Goal: Use online tool/utility: Utilize a website feature to perform a specific function

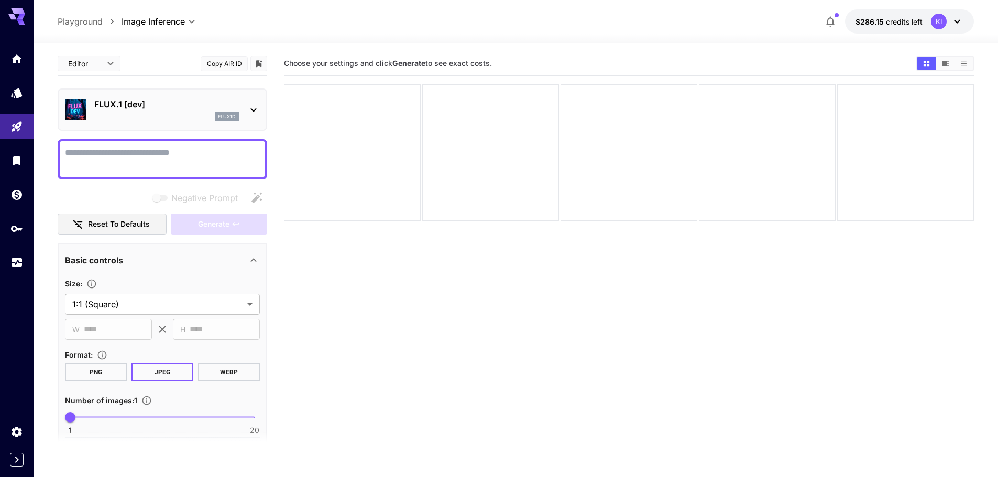
click at [158, 104] on p "FLUX.1 [dev]" at bounding box center [166, 104] width 145 height 13
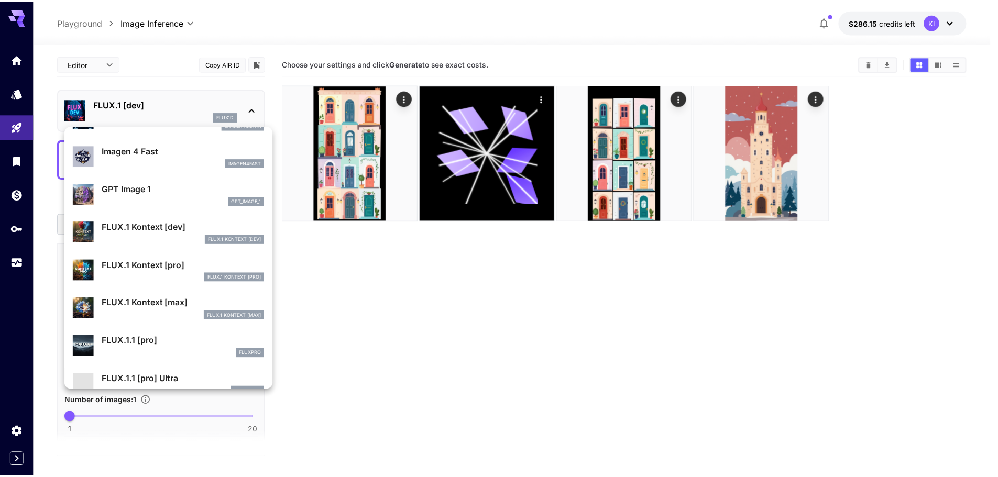
scroll to position [578, 0]
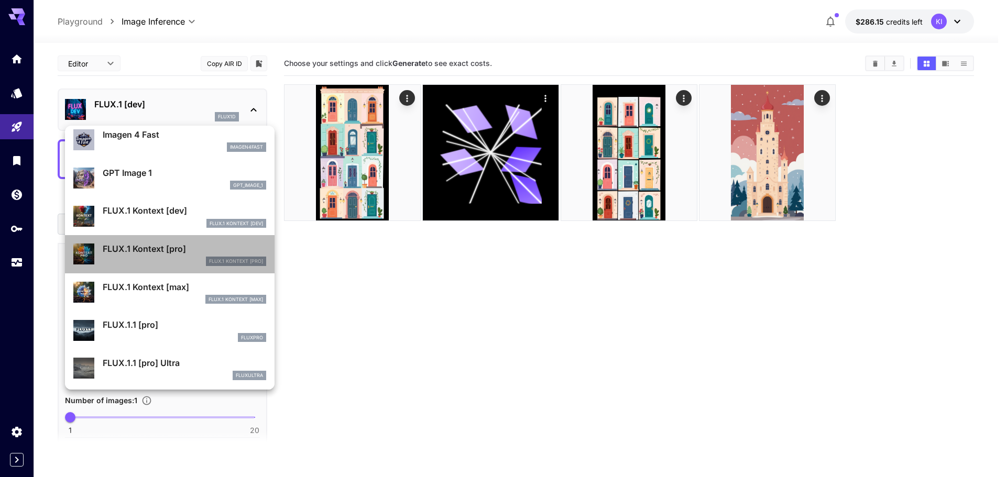
click at [175, 244] on p "FLUX.1 Kontext [pro]" at bounding box center [185, 249] width 164 height 13
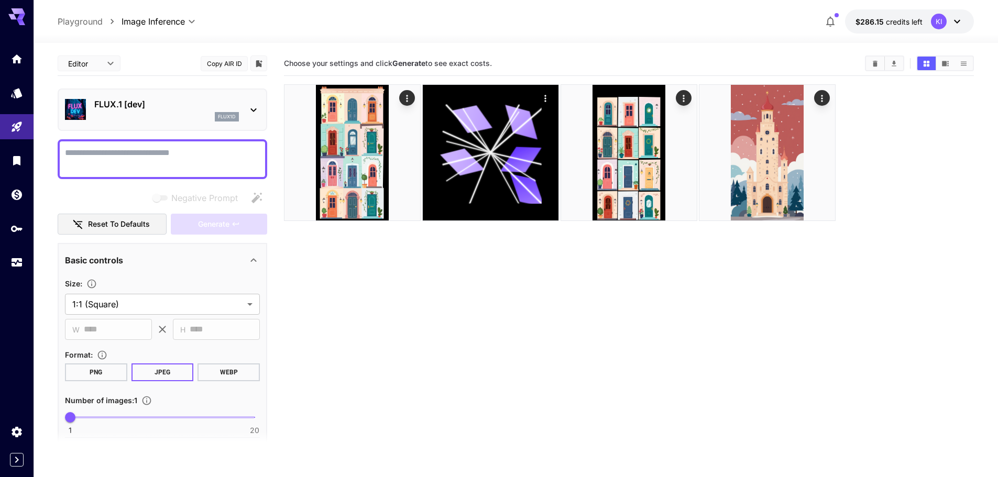
click at [142, 107] on p "FLUX.1 [dev]" at bounding box center [166, 104] width 145 height 13
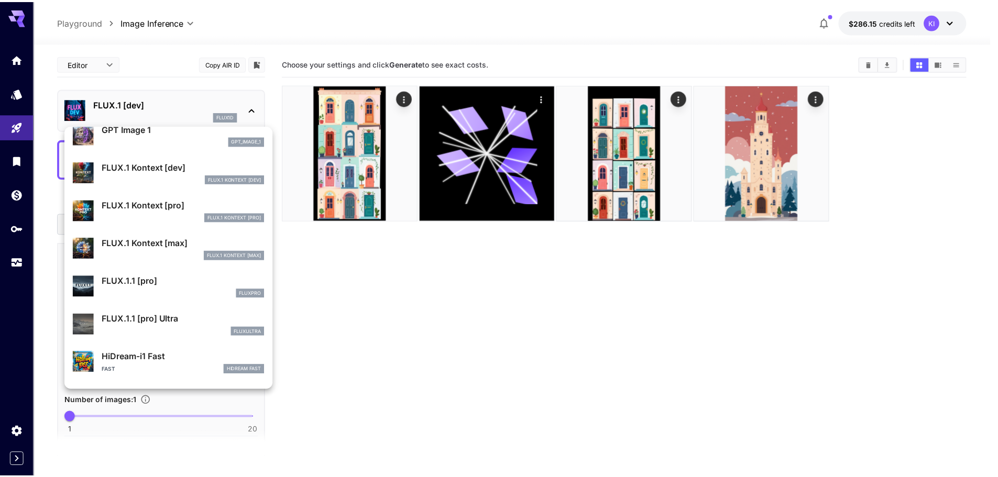
scroll to position [630, 0]
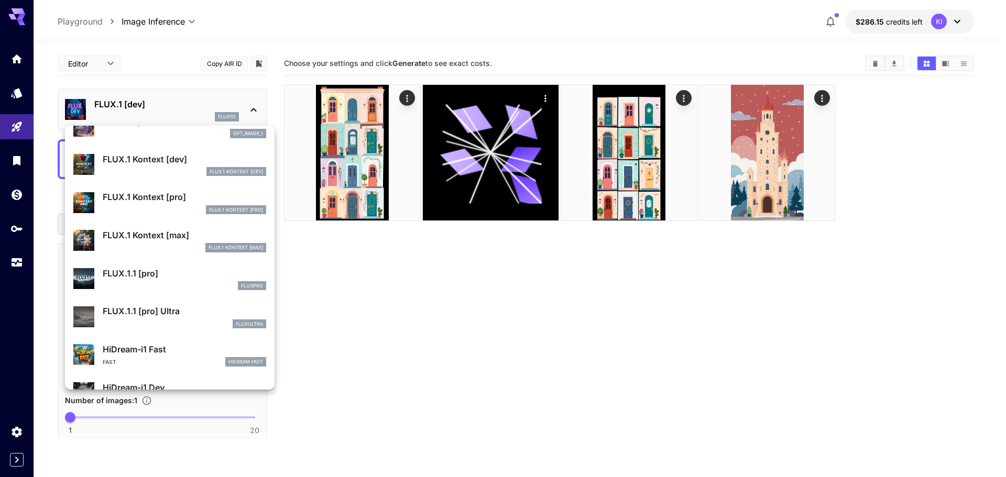
click at [149, 193] on p "FLUX.1 Kontext [pro]" at bounding box center [185, 197] width 164 height 13
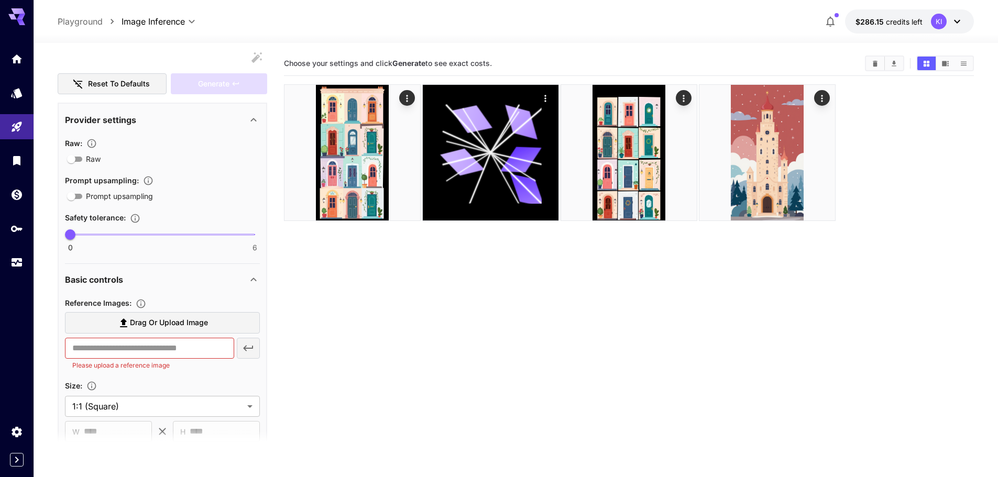
scroll to position [210, 0]
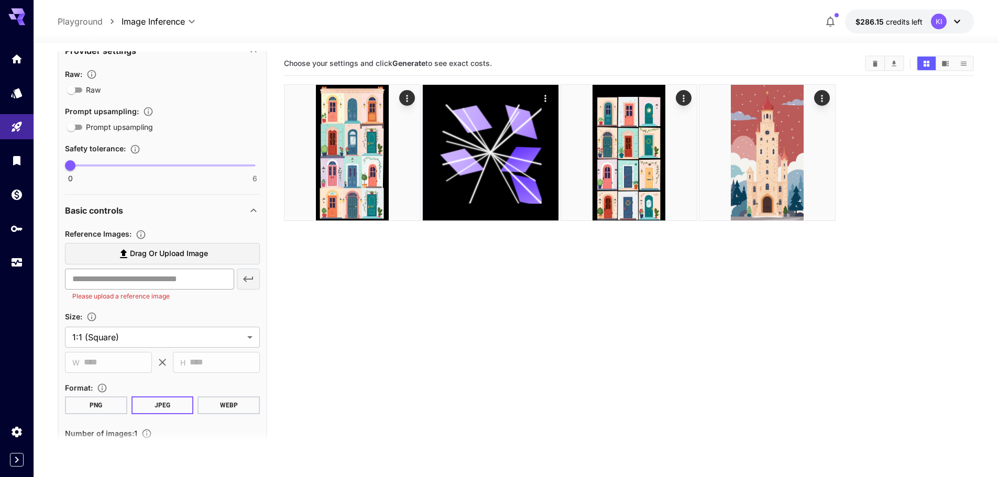
click at [146, 273] on input "text" at bounding box center [149, 279] width 169 height 21
paste input "**********"
type input "**********"
click at [245, 276] on icon "button" at bounding box center [248, 279] width 13 height 13
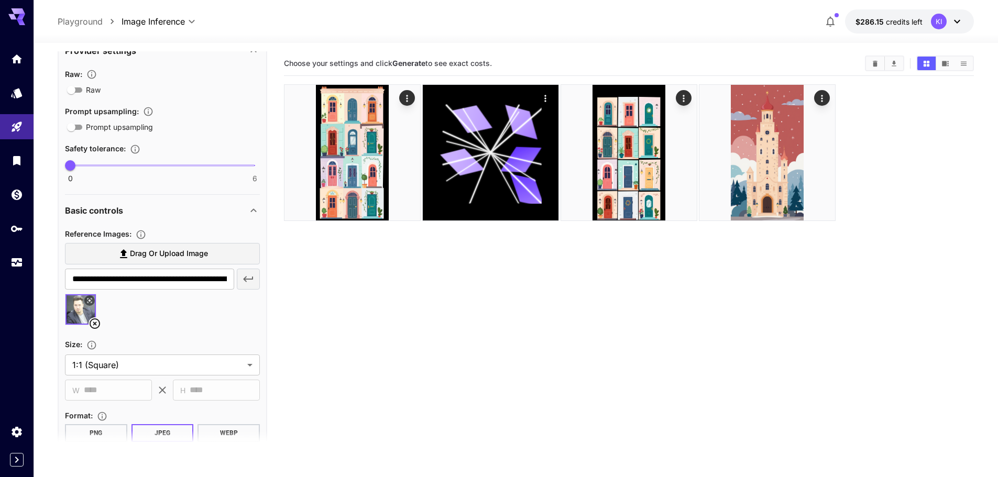
scroll to position [0, 0]
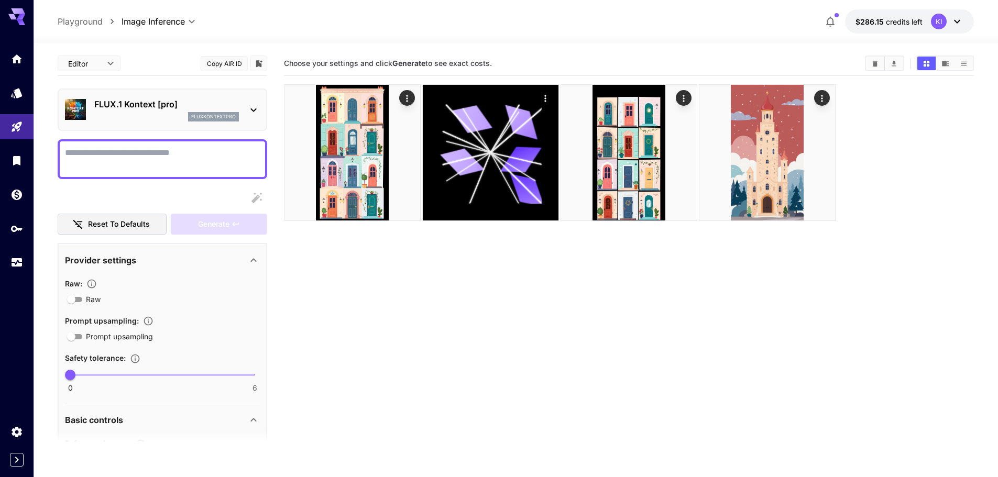
click at [99, 158] on textarea "Raw" at bounding box center [162, 159] width 195 height 25
type textarea "**********"
click at [185, 222] on button "Generate" at bounding box center [219, 224] width 96 height 21
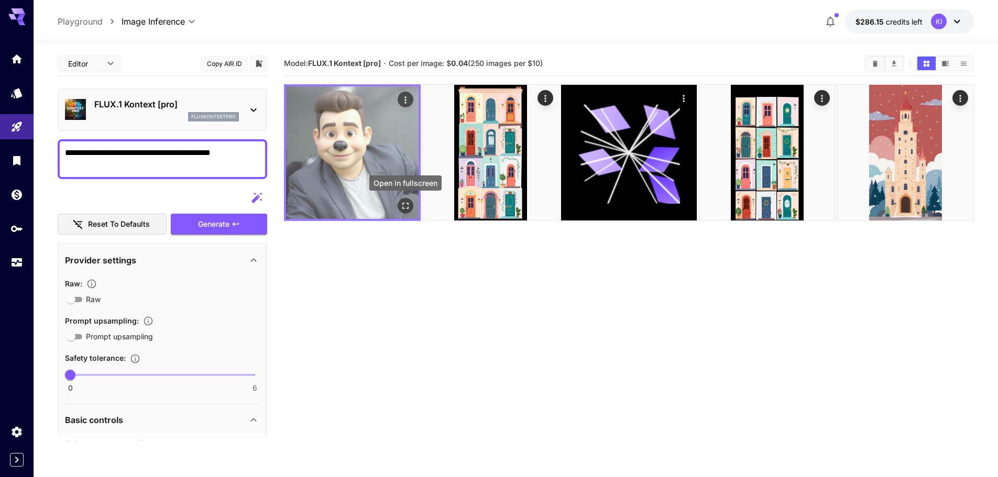
click at [401, 204] on icon "Open in fullscreen" at bounding box center [405, 206] width 10 height 10
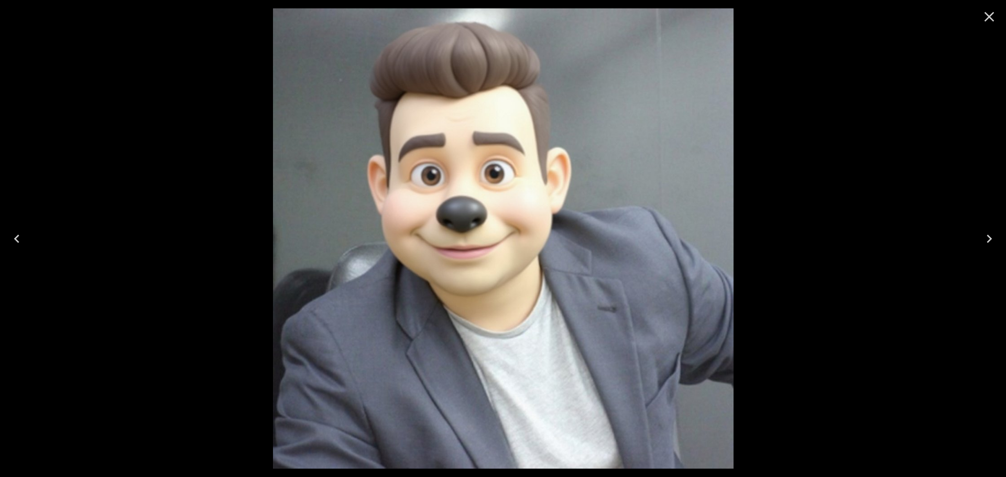
click at [992, 19] on icon "Close" at bounding box center [990, 17] width 10 height 10
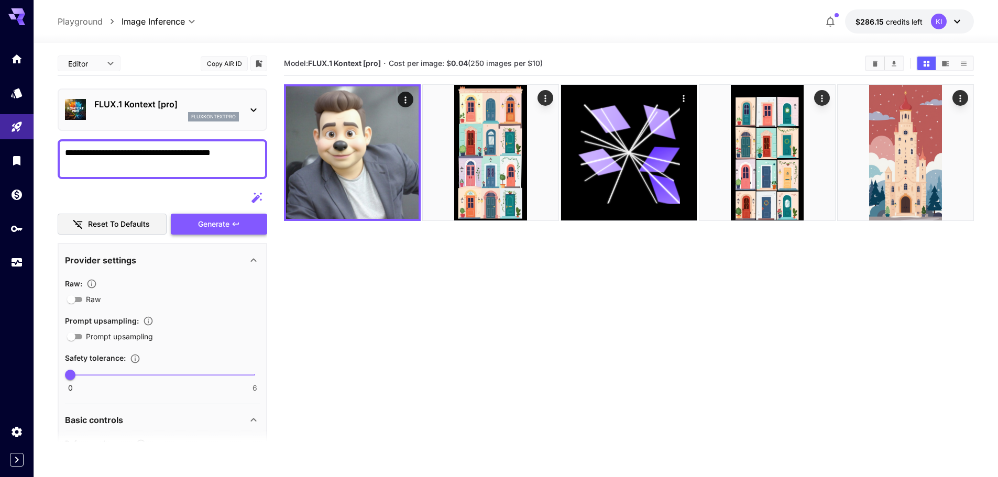
click at [214, 223] on span "Generate" at bounding box center [213, 224] width 31 height 13
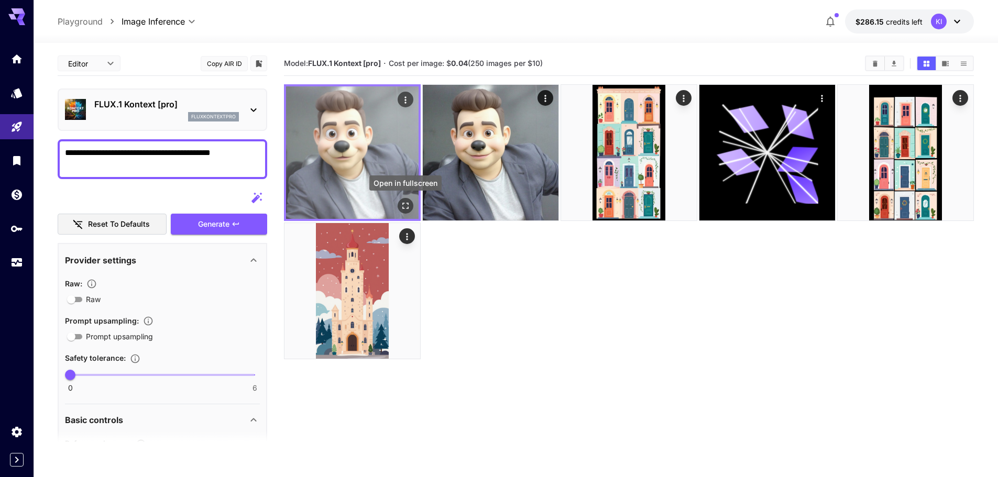
click at [404, 205] on icon "Open in fullscreen" at bounding box center [405, 206] width 10 height 10
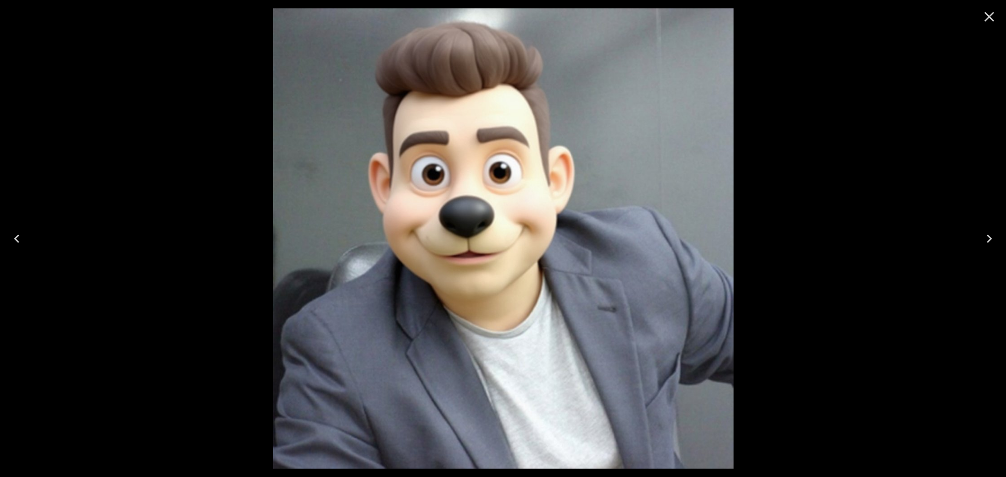
click at [989, 16] on icon "Close" at bounding box center [989, 16] width 17 height 17
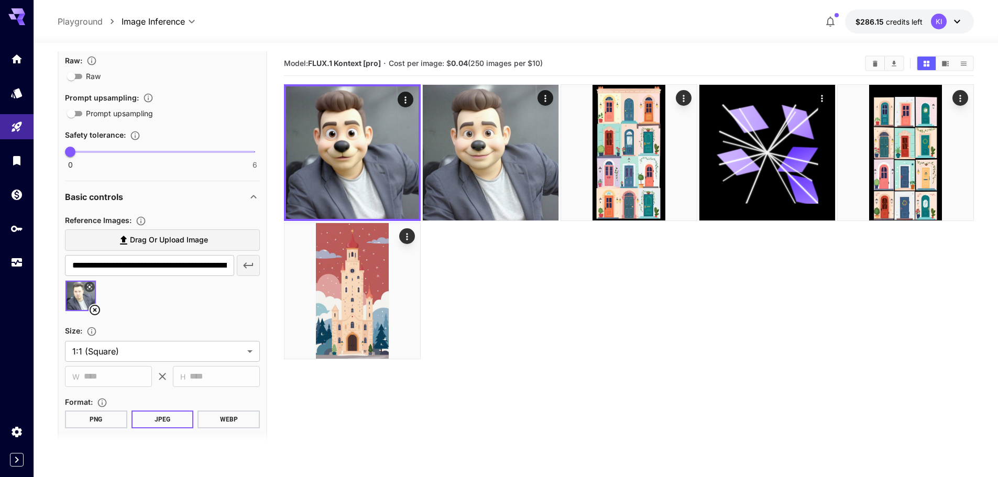
scroll to position [127, 0]
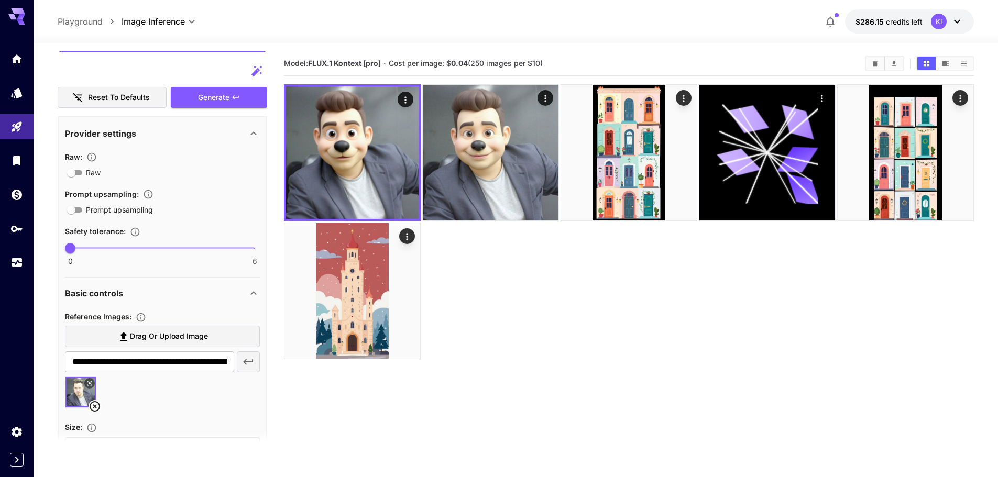
type input "*"
click at [143, 247] on span at bounding box center [162, 248] width 184 height 2
click at [224, 105] on button "Generate" at bounding box center [219, 97] width 96 height 21
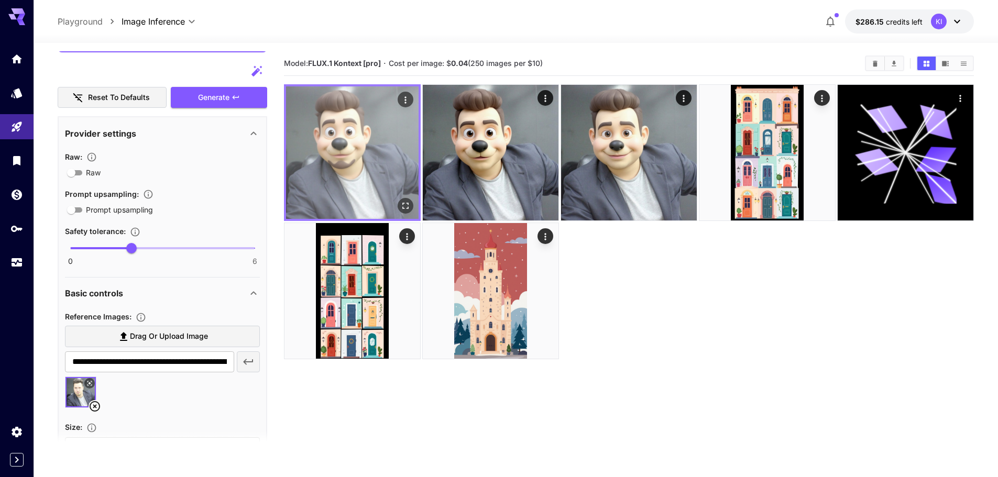
click at [401, 178] on img at bounding box center [352, 152] width 133 height 133
click at [402, 205] on icon "Open in fullscreen" at bounding box center [405, 206] width 10 height 10
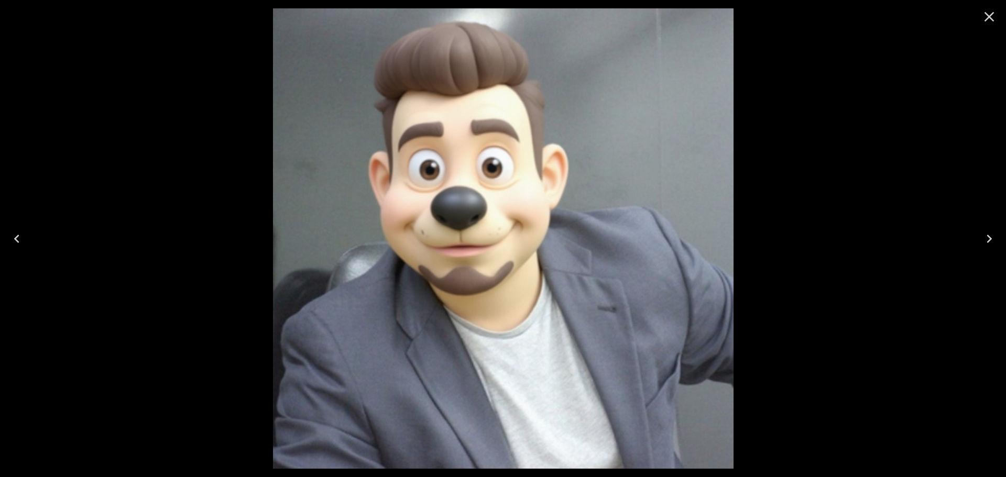
click at [993, 14] on icon "Close" at bounding box center [990, 17] width 10 height 10
